Goal: Obtain resource: Download file/media

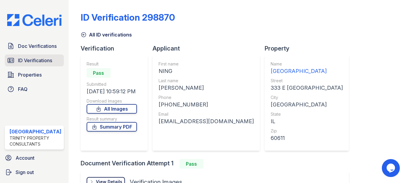
click at [24, 58] on span "ID Verifications" at bounding box center [35, 60] width 34 height 7
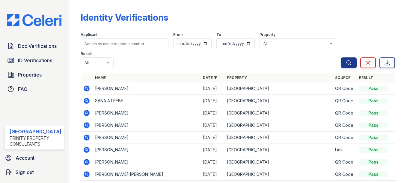
click at [85, 88] on icon at bounding box center [87, 89] width 6 height 6
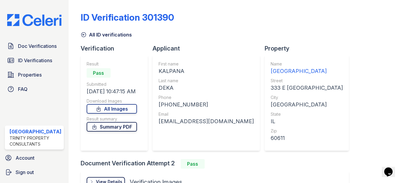
click at [130, 123] on link "Summary PDF" at bounding box center [112, 127] width 50 height 10
